Goal: Transaction & Acquisition: Purchase product/service

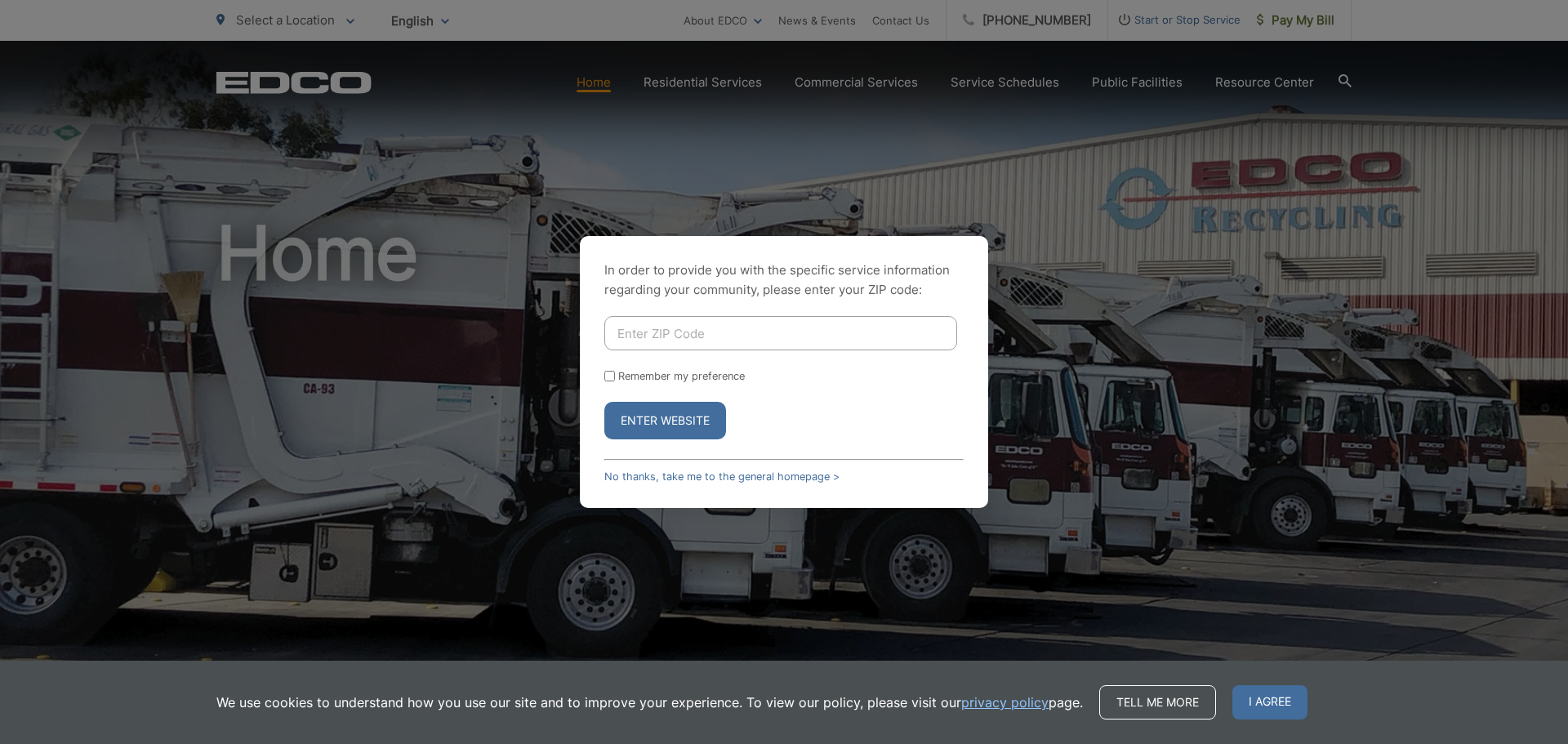
click at [642, 333] on input "Enter ZIP Code" at bounding box center [780, 333] width 352 height 34
type input "92019"
click at [640, 424] on button "Enter Website" at bounding box center [665, 420] width 122 height 38
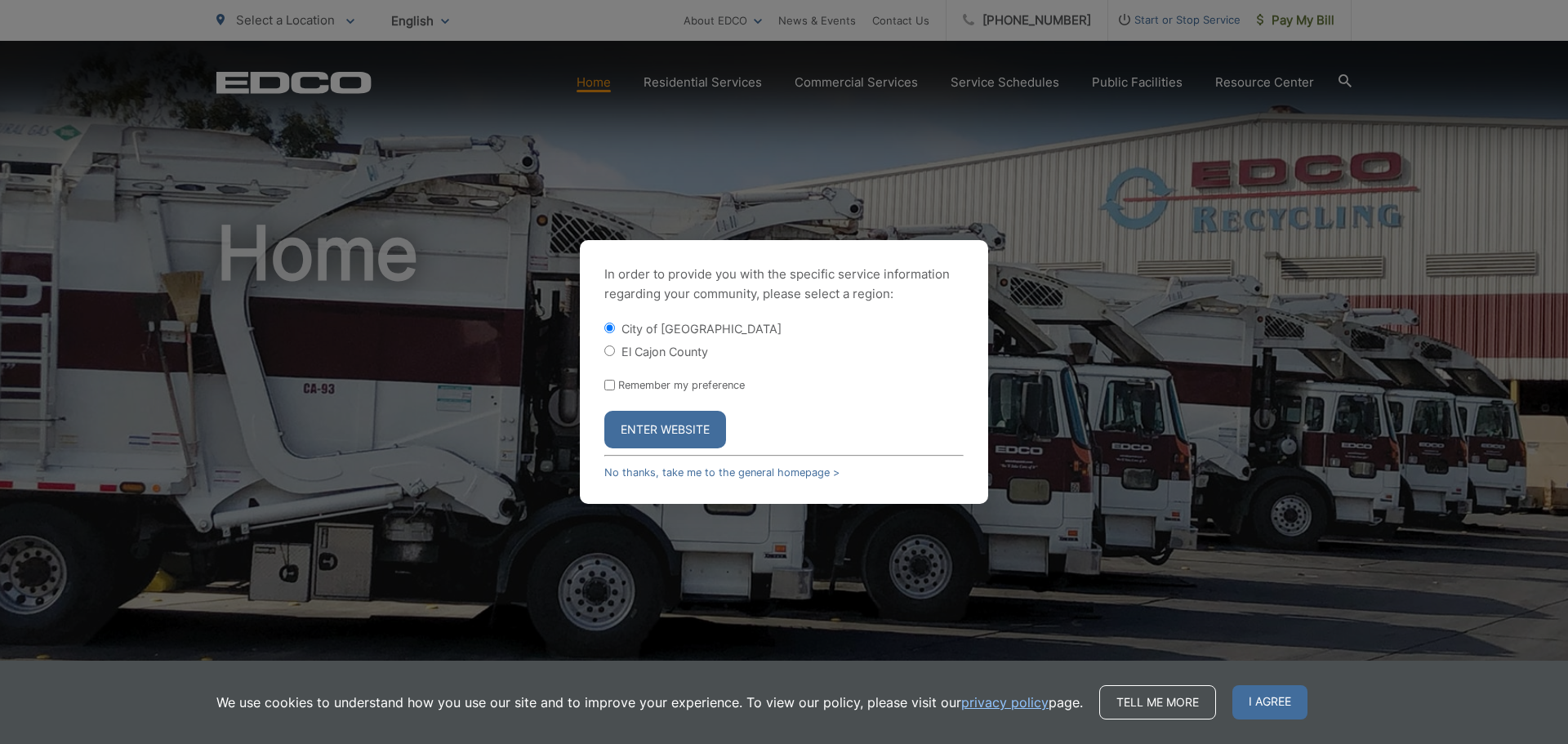
click at [614, 355] on input "El Cajon County" at bounding box center [610, 350] width 11 height 11
radio input "true"
click at [652, 425] on button "Enter Website" at bounding box center [665, 429] width 122 height 38
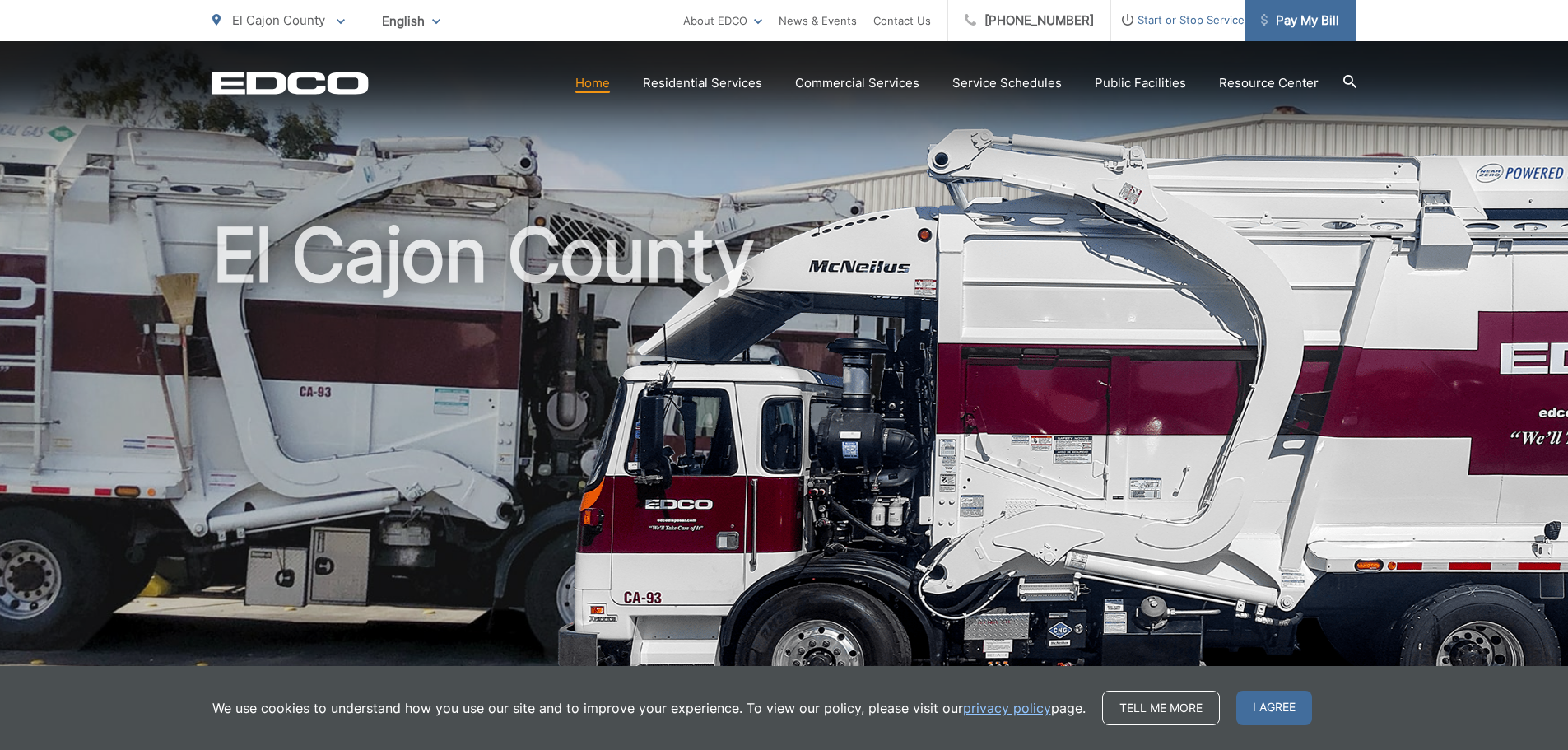
click at [1302, 25] on span "Pay My Bill" at bounding box center [1300, 21] width 79 height 20
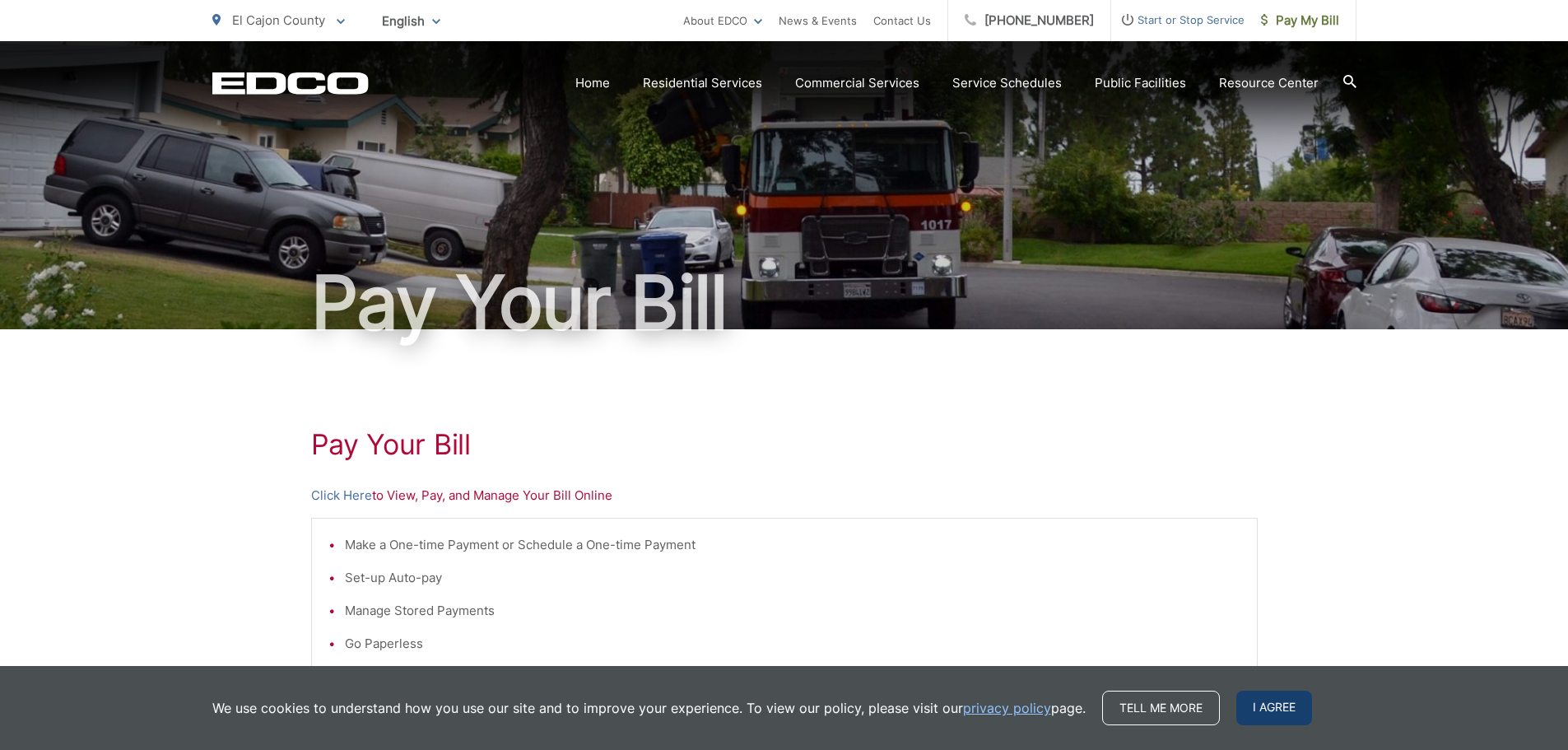
click at [1259, 706] on span "I agree" at bounding box center [1274, 708] width 76 height 34
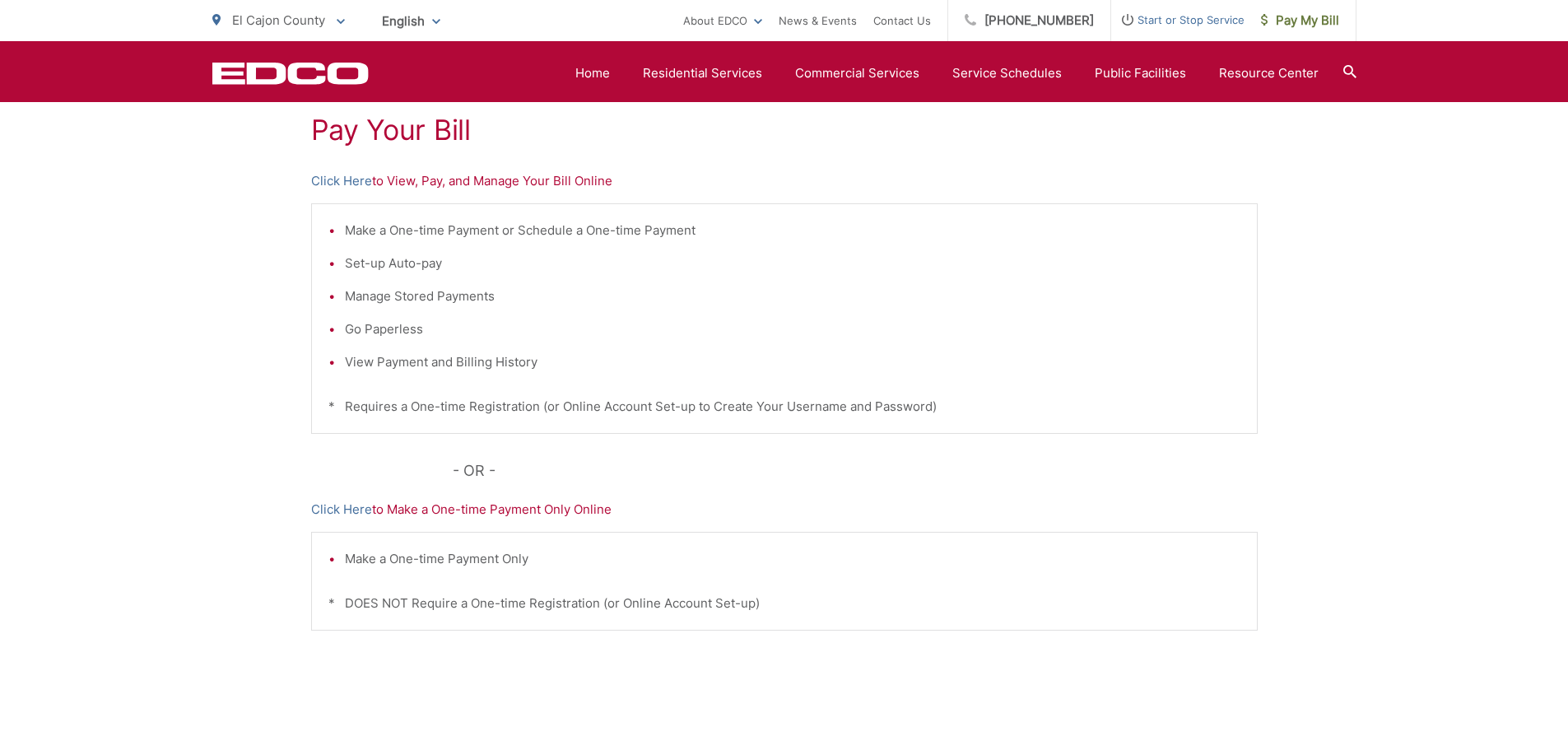
scroll to position [274, 0]
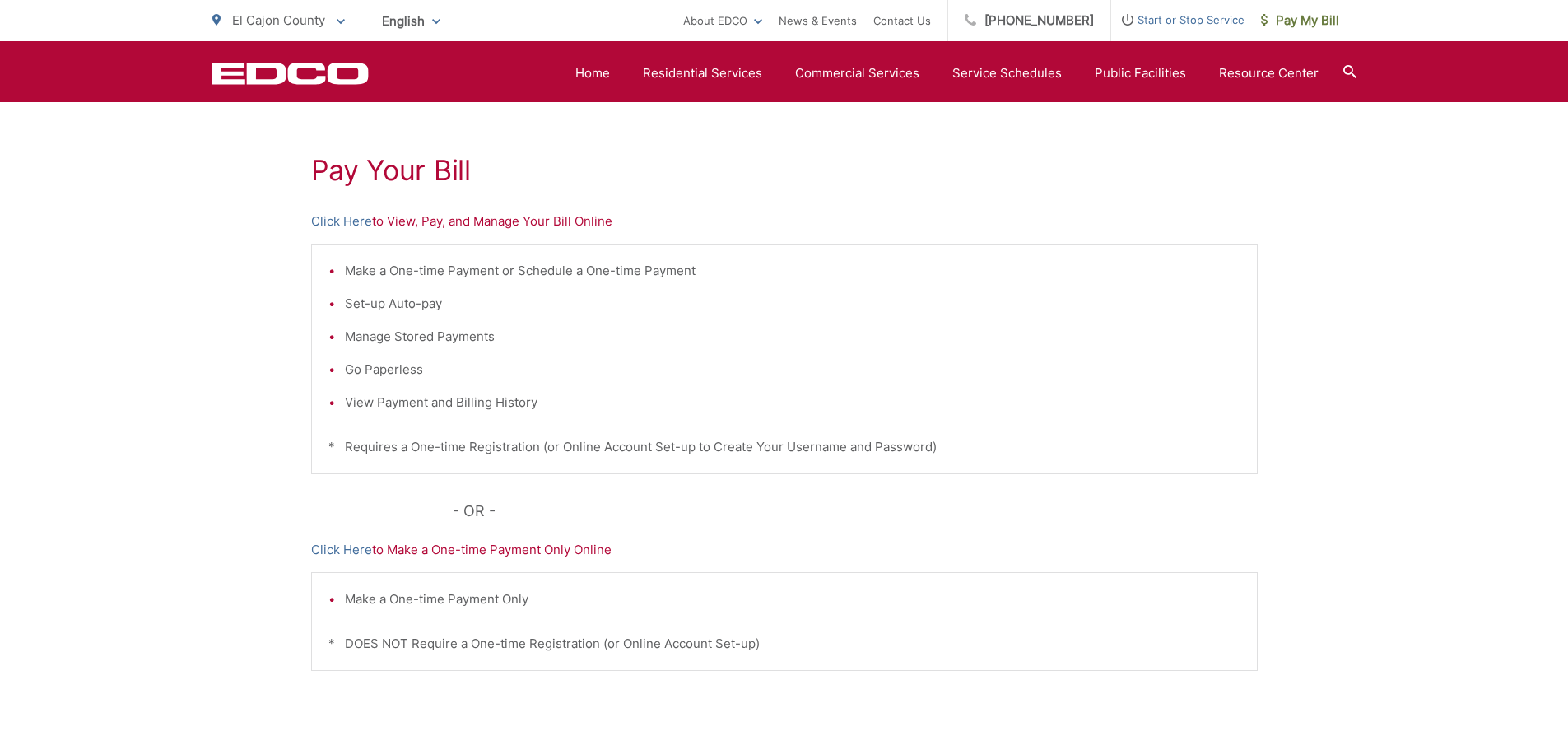
click at [529, 336] on li "Manage Stored Payments" at bounding box center [793, 337] width 896 height 20
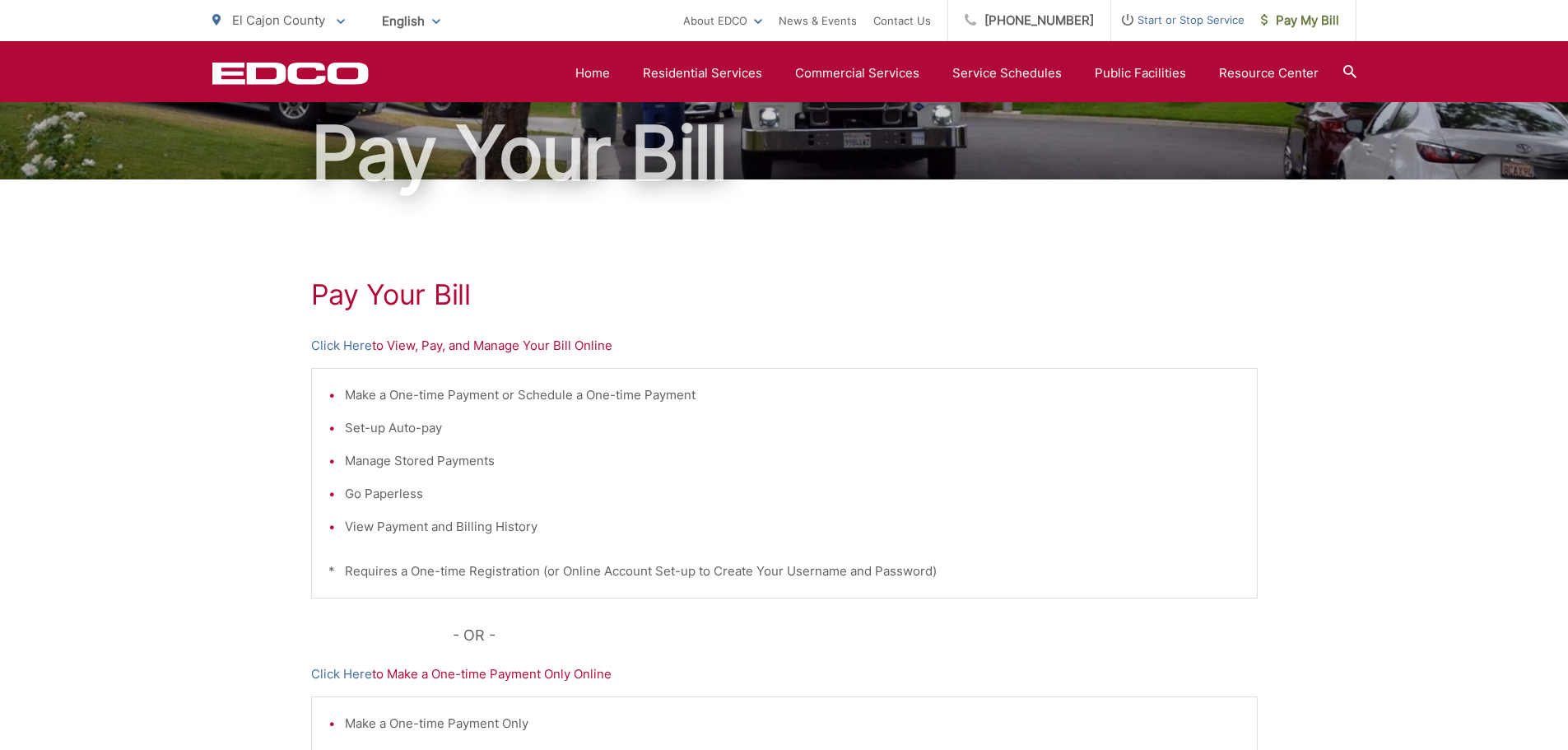
scroll to position [0, 0]
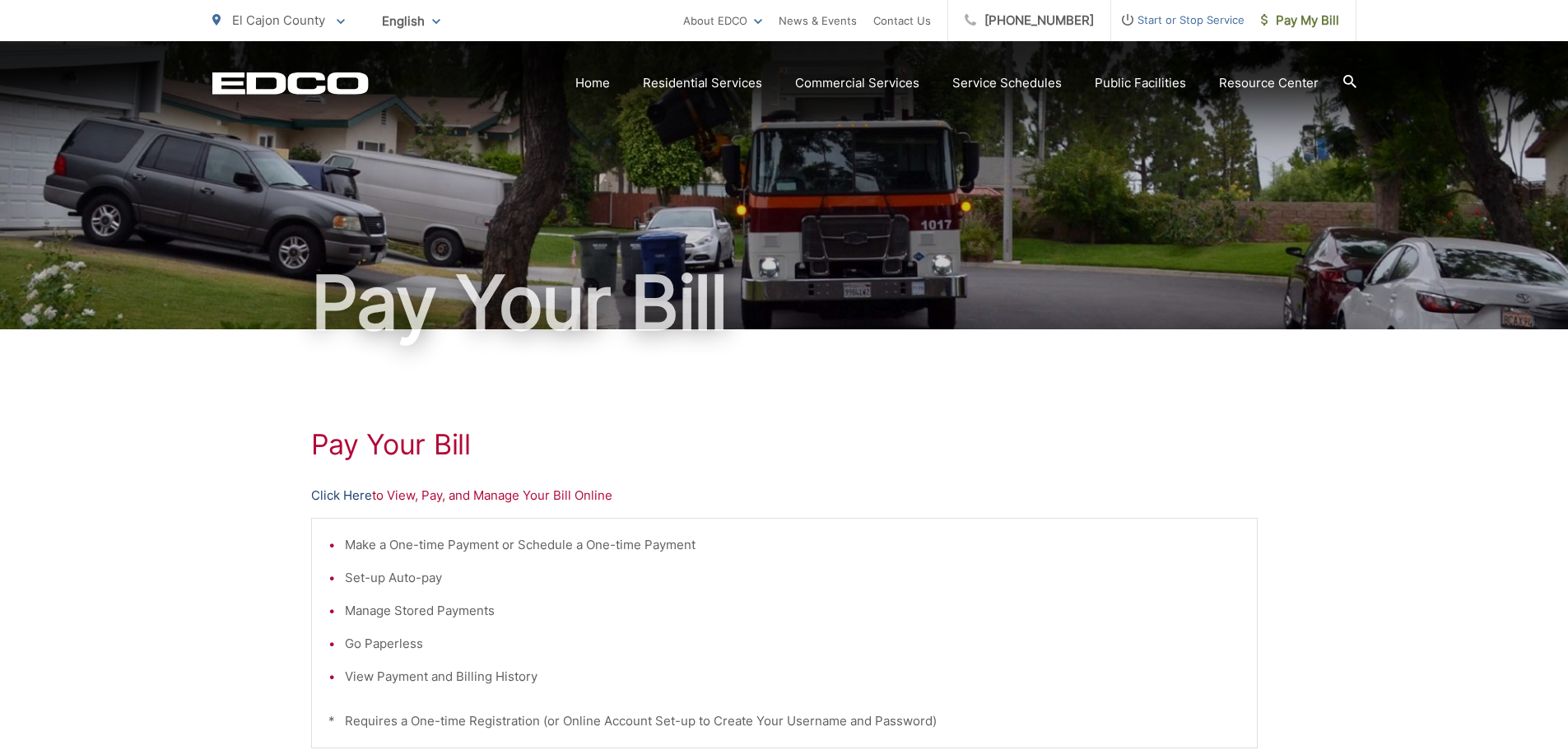
click at [352, 497] on link "Click Here" at bounding box center [341, 495] width 61 height 20
